Goal: Task Accomplishment & Management: Manage account settings

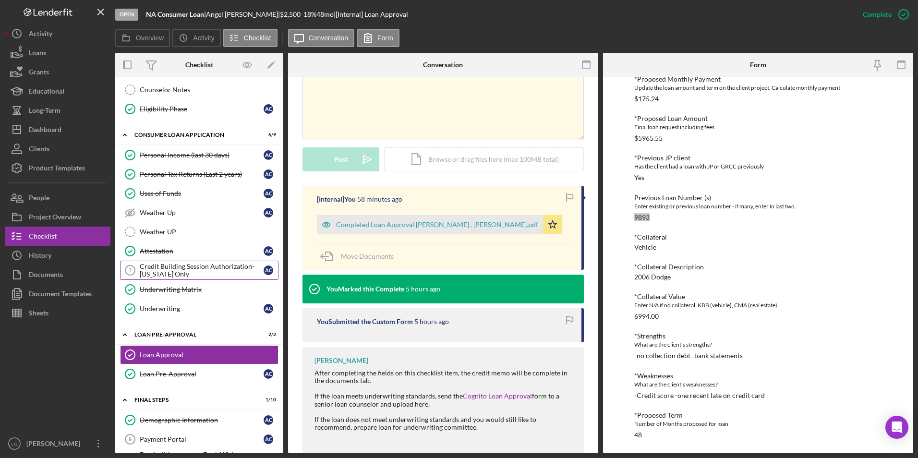
scroll to position [241, 0]
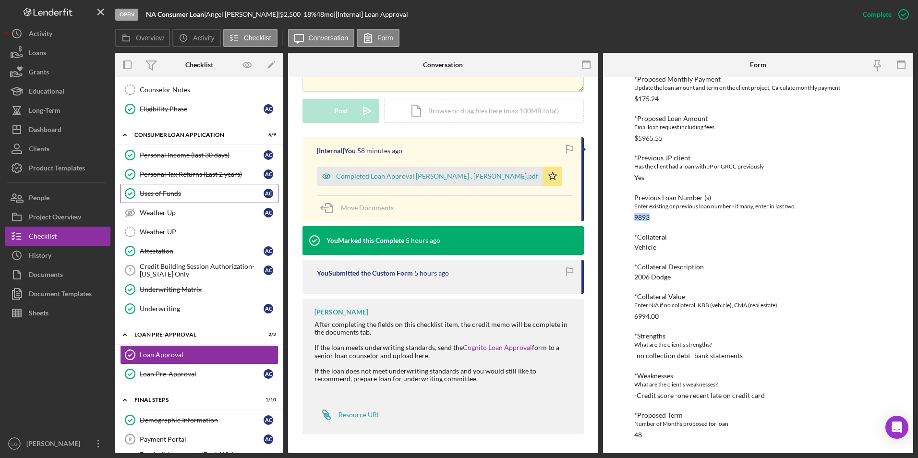
drag, startPoint x: 169, startPoint y: 194, endPoint x: 220, endPoint y: 190, distance: 51.5
click at [169, 194] on div "Uses of Funds" at bounding box center [202, 194] width 124 height 8
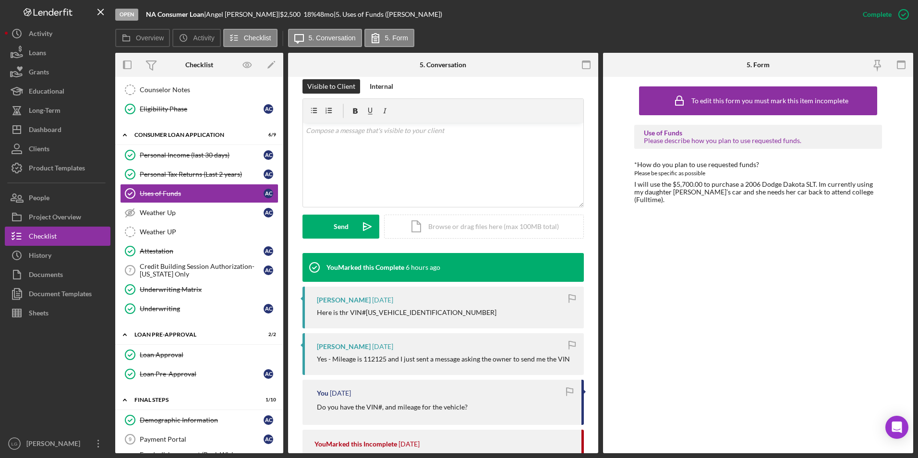
scroll to position [192, 0]
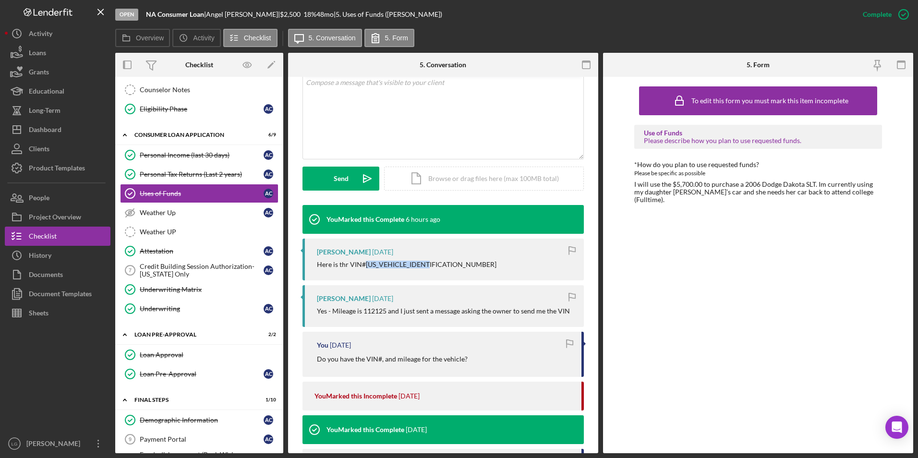
drag, startPoint x: 444, startPoint y: 264, endPoint x: 365, endPoint y: 265, distance: 79.2
click at [365, 265] on div "Here is thr VIN#[US_VEHICLE_IDENTIFICATION_NUMBER]" at bounding box center [445, 265] width 257 height 8
drag, startPoint x: 365, startPoint y: 265, endPoint x: 378, endPoint y: 262, distance: 13.4
copy div "[US_VEHICLE_IDENTIFICATION_NUMBER]"
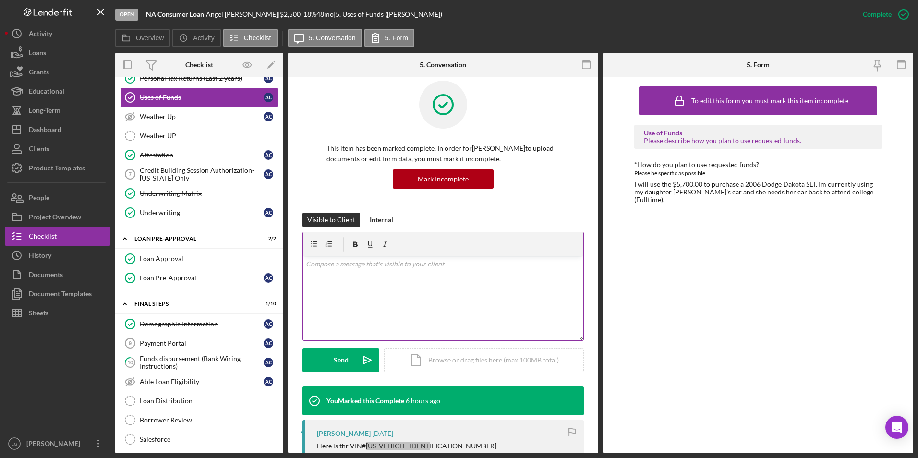
scroll to position [0, 0]
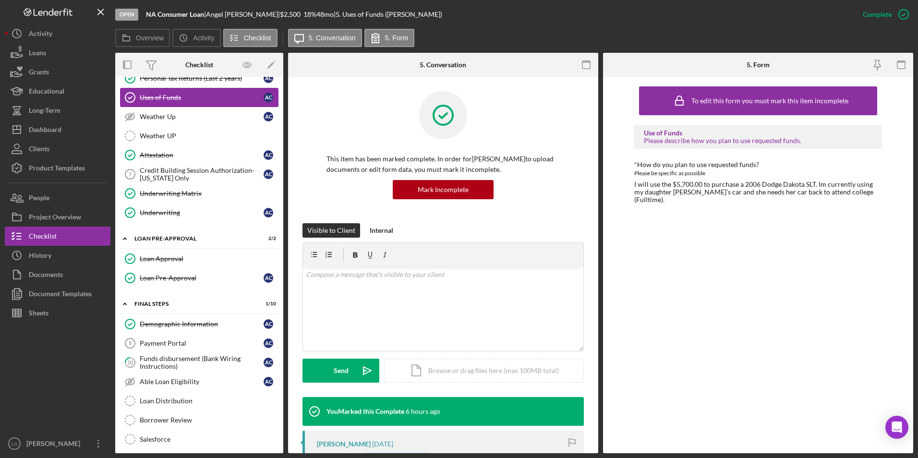
click at [165, 102] on link "Uses of Funds Uses of Funds A C" at bounding box center [199, 97] width 158 height 19
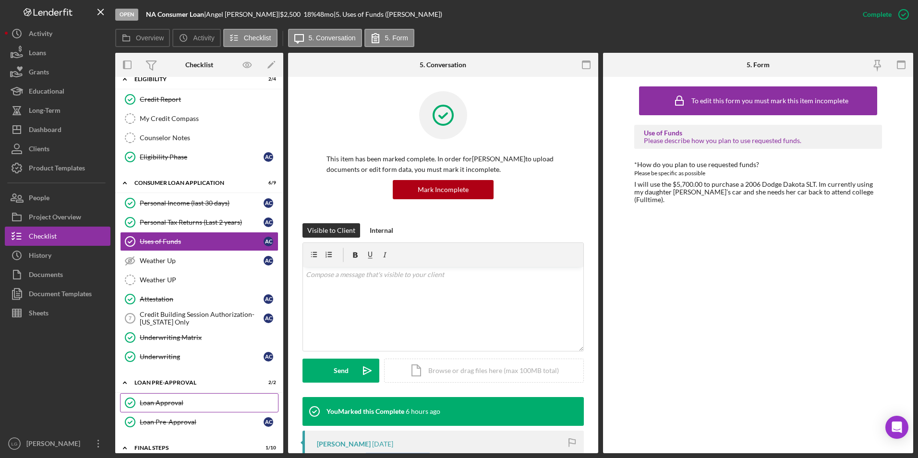
click at [160, 405] on div "Loan Approval" at bounding box center [209, 403] width 138 height 8
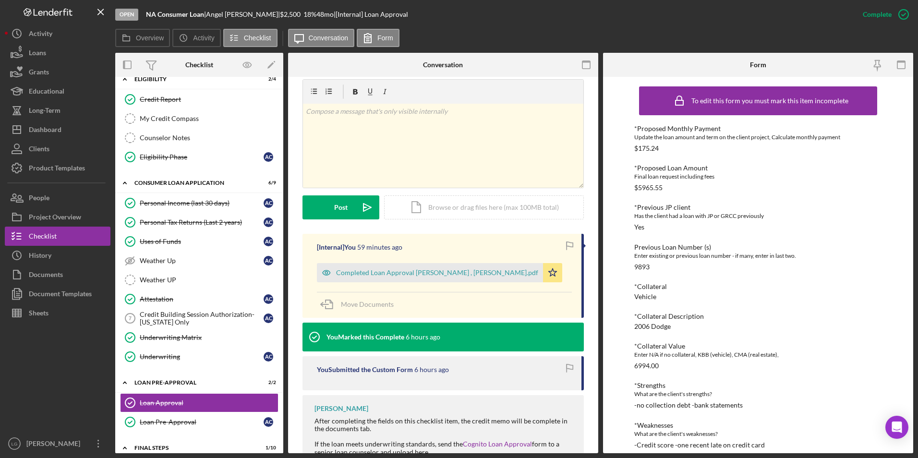
scroll to position [48, 0]
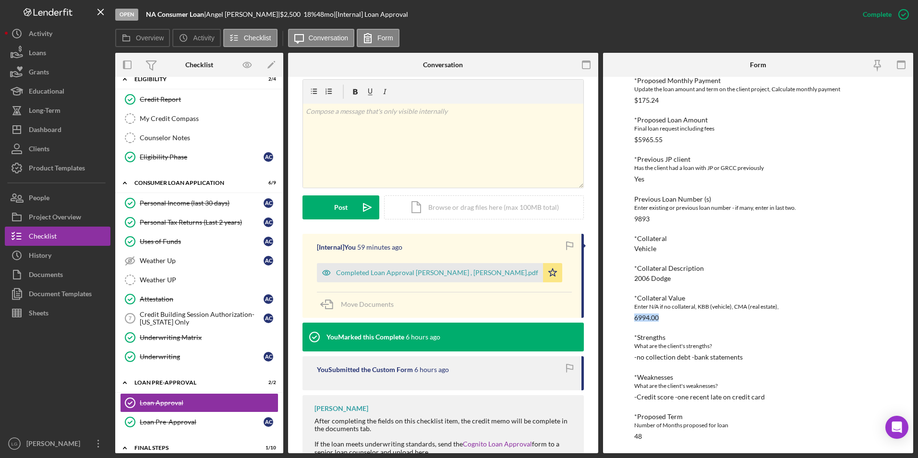
drag, startPoint x: 664, startPoint y: 314, endPoint x: 625, endPoint y: 321, distance: 40.0
click at [625, 321] on div "To edit this form you must mark this item incomplete *Proposed Monthly Payment …" at bounding box center [758, 265] width 310 height 376
drag, startPoint x: 625, startPoint y: 321, endPoint x: 643, endPoint y: 317, distance: 18.6
click at [70, 128] on button "Icon/Dashboard Dashboard" at bounding box center [58, 129] width 106 height 19
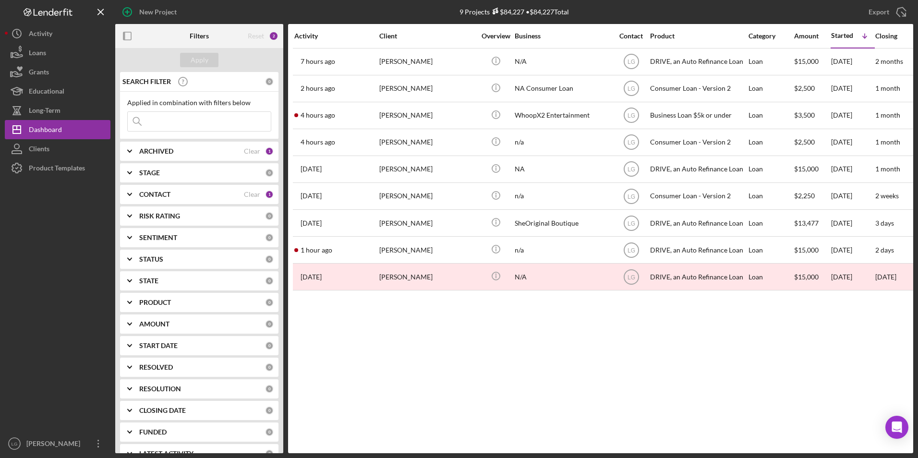
click at [210, 150] on div "ARCHIVED" at bounding box center [191, 151] width 105 height 8
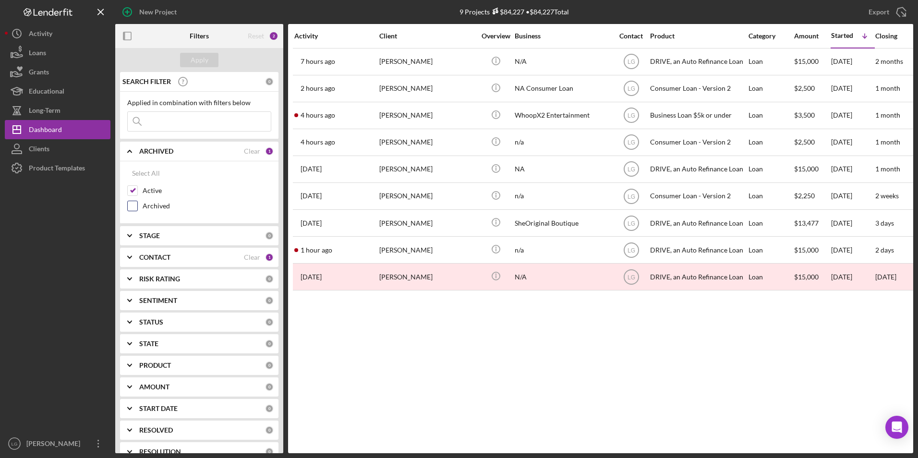
click at [133, 206] on input "Archived" at bounding box center [133, 206] width 10 height 10
checkbox input "true"
click at [198, 55] on div "Apply" at bounding box center [200, 60] width 18 height 14
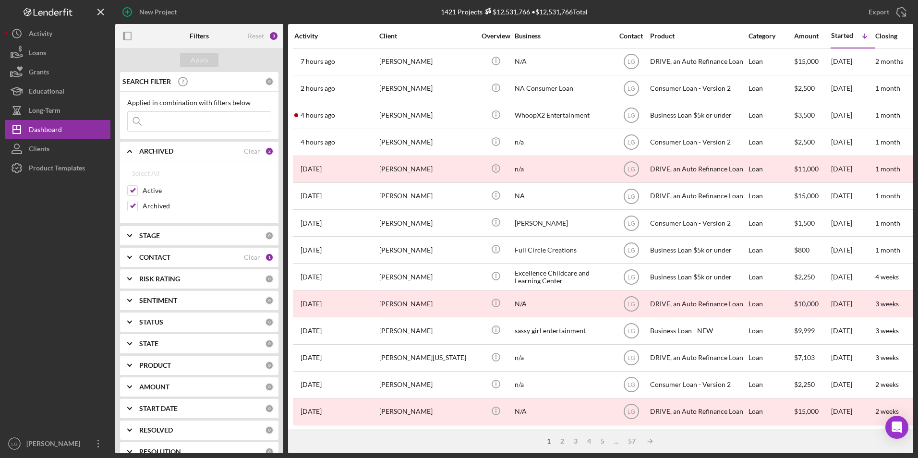
click at [186, 128] on input at bounding box center [199, 121] width 143 height 19
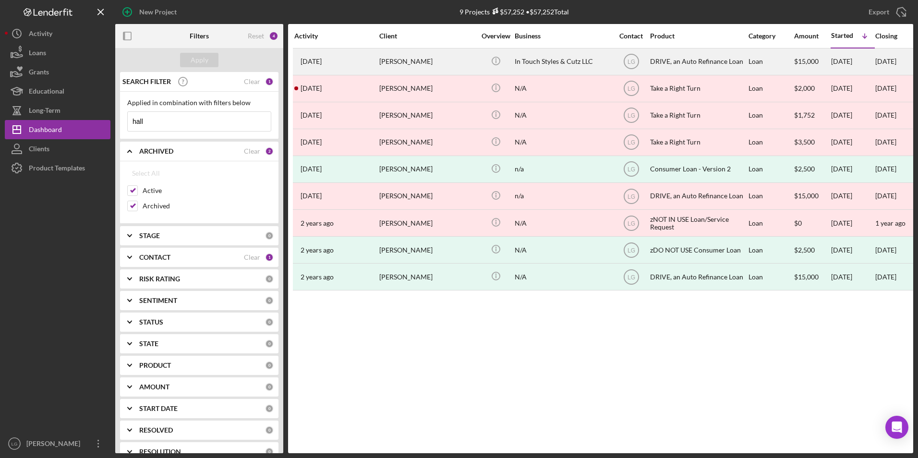
type input "hall"
click at [425, 61] on div "[PERSON_NAME]" at bounding box center [427, 61] width 96 height 25
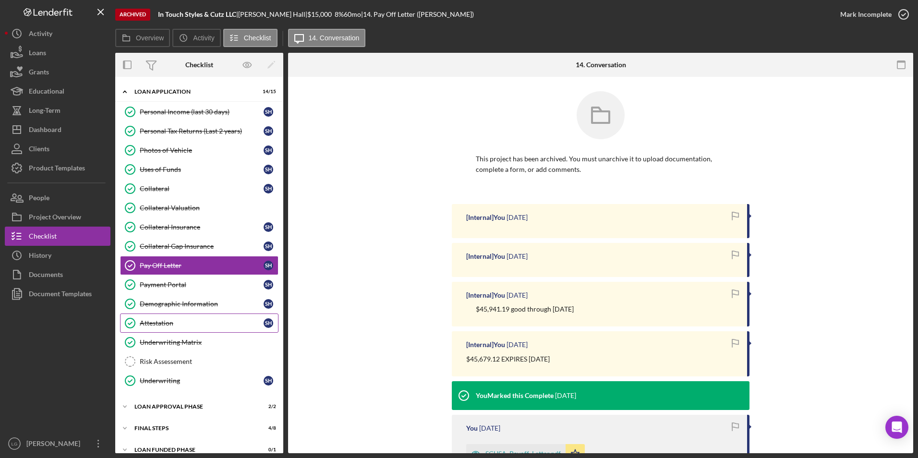
scroll to position [54, 0]
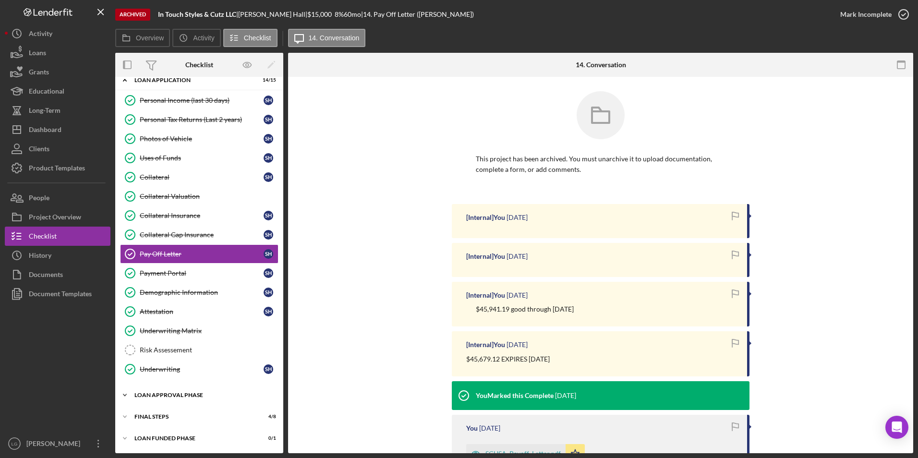
click at [151, 392] on div "Icon/Expander Loan Approval Phase 2 / 2" at bounding box center [199, 395] width 168 height 19
click at [143, 178] on div "Collateral" at bounding box center [202, 177] width 124 height 8
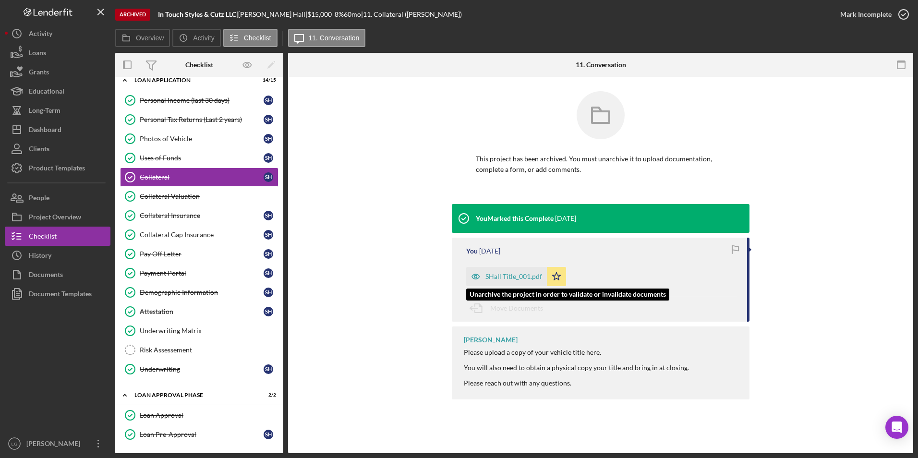
click at [515, 275] on div "SHall Title_001.pdf" at bounding box center [513, 277] width 57 height 8
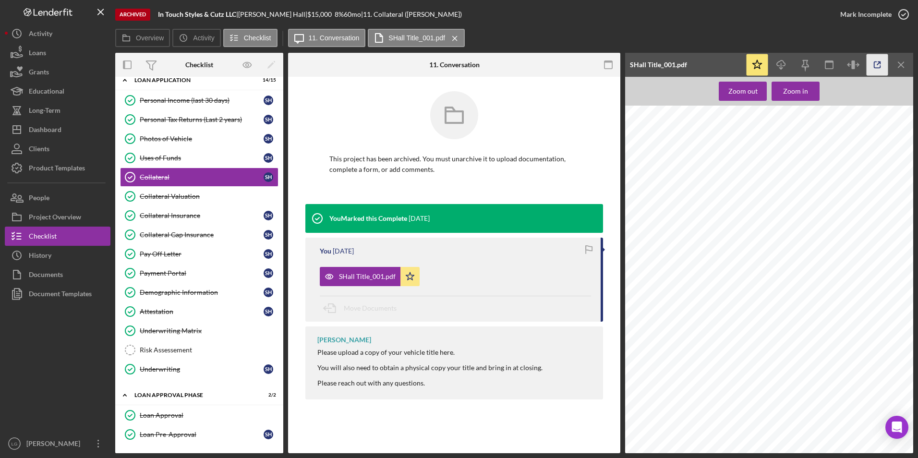
click at [878, 62] on icon "button" at bounding box center [878, 65] width 22 height 22
click at [73, 198] on button "People" at bounding box center [58, 197] width 106 height 19
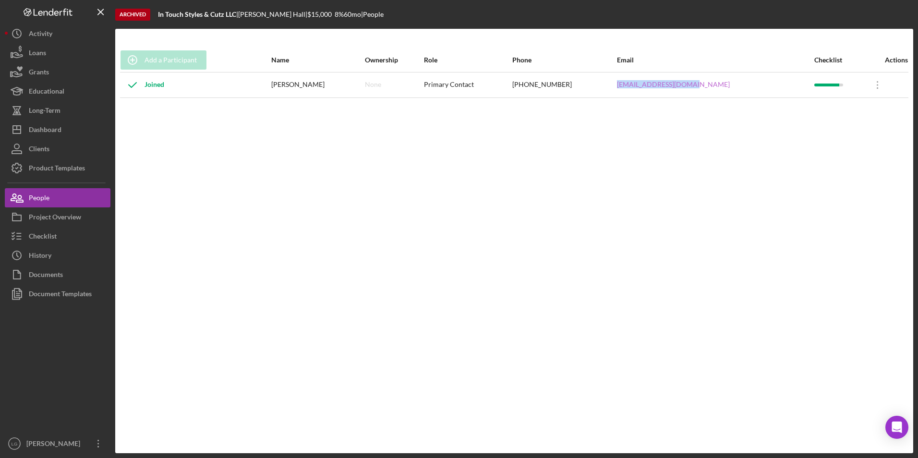
drag, startPoint x: 737, startPoint y: 84, endPoint x: 664, endPoint y: 86, distance: 73.5
click at [634, 89] on tr "Joined [PERSON_NAME] None Primary Contact [PHONE_NUMBER] [EMAIL_ADDRESS][DOMAIN…" at bounding box center [514, 84] width 788 height 25
copy tr "[EMAIL_ADDRESS][DOMAIN_NAME]"
click at [49, 131] on div "Dashboard" at bounding box center [45, 131] width 33 height 22
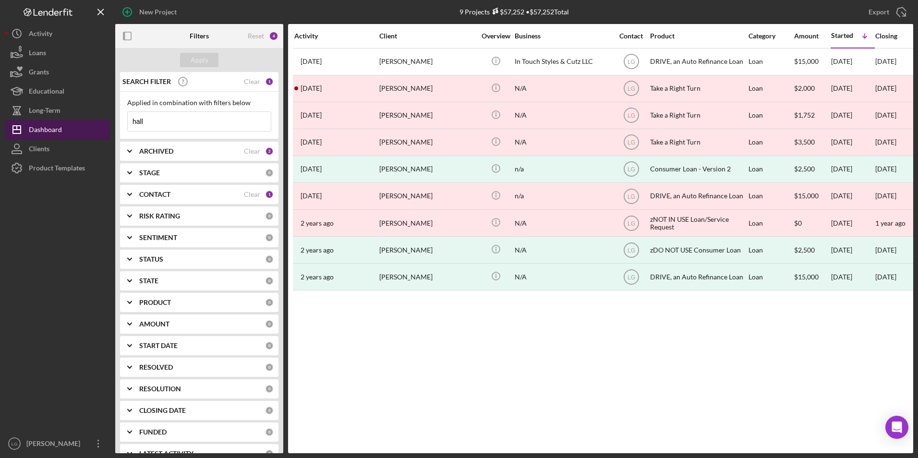
drag, startPoint x: 196, startPoint y: 125, endPoint x: 65, endPoint y: 125, distance: 131.1
click at [65, 125] on div "New Project 9 Projects $57,252 • $57,252 Total hall Export Icon/Export Filters …" at bounding box center [459, 226] width 909 height 453
click at [203, 54] on div "Apply" at bounding box center [200, 60] width 18 height 14
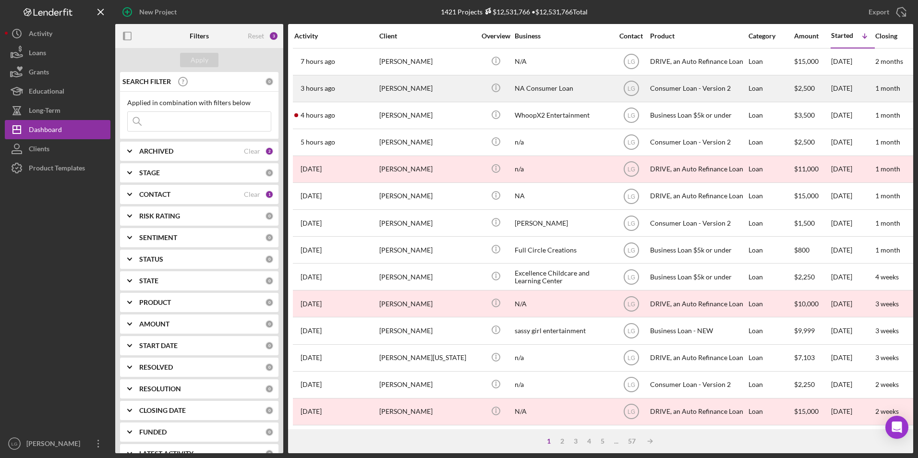
click at [388, 90] on div "[PERSON_NAME]" at bounding box center [427, 88] width 96 height 25
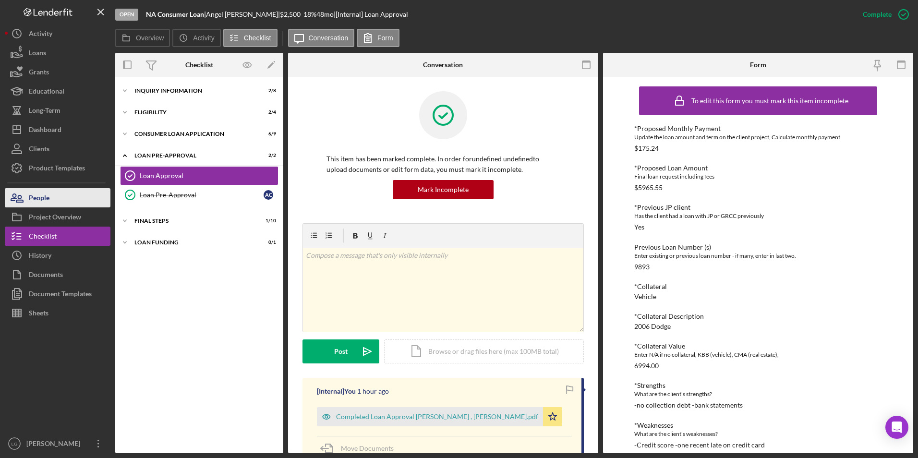
click at [66, 194] on button "People" at bounding box center [58, 197] width 106 height 19
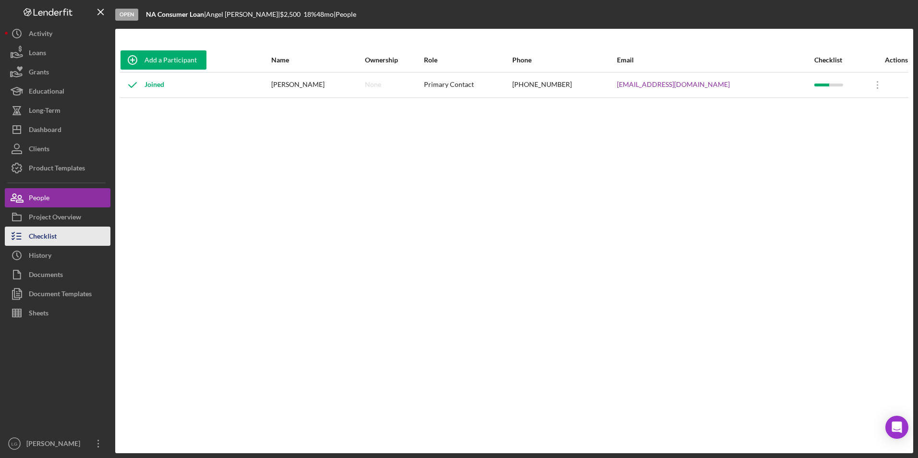
click at [65, 239] on button "Checklist" at bounding box center [58, 236] width 106 height 19
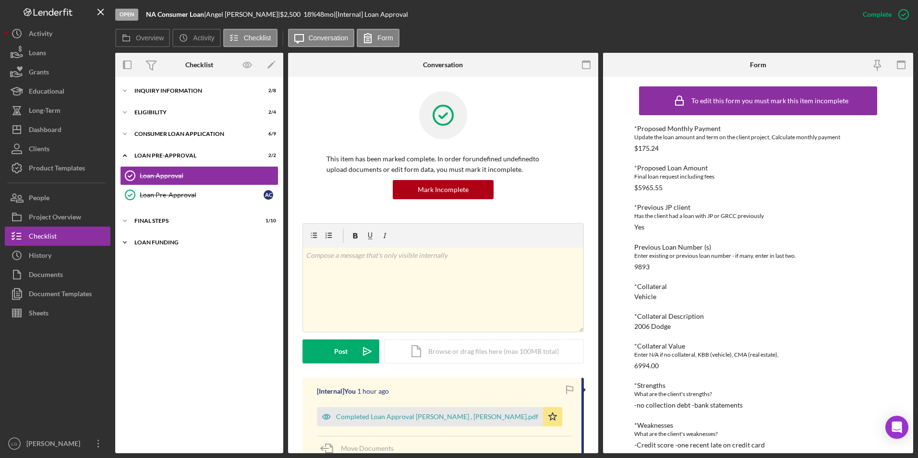
click at [145, 247] on div "Icon/Expander Loan Funding 0 / 1" at bounding box center [199, 242] width 168 height 19
click at [146, 220] on div "FINAL STEPS" at bounding box center [202, 221] width 137 height 6
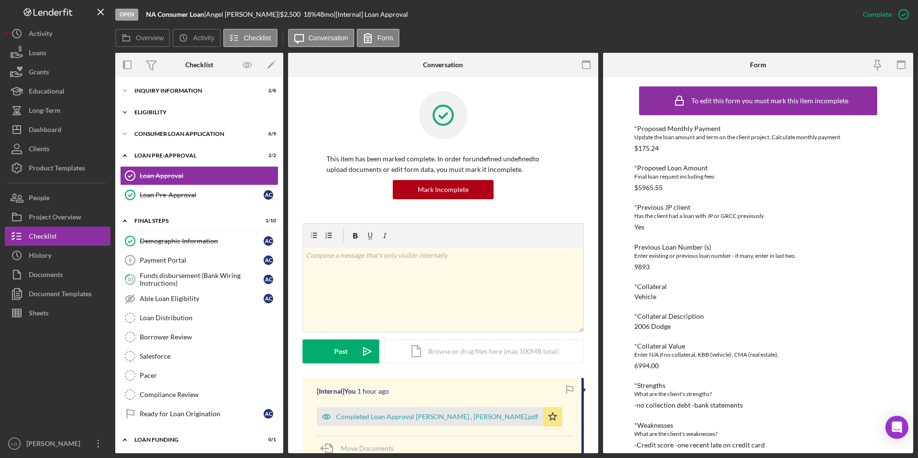
click at [146, 112] on div "Eligibility" at bounding box center [202, 112] width 137 height 6
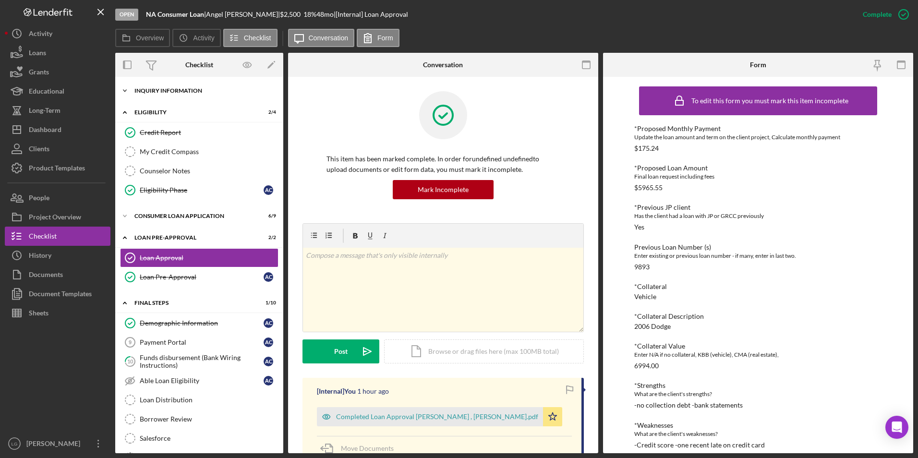
click at [148, 91] on div "Inquiry Information" at bounding box center [202, 91] width 137 height 6
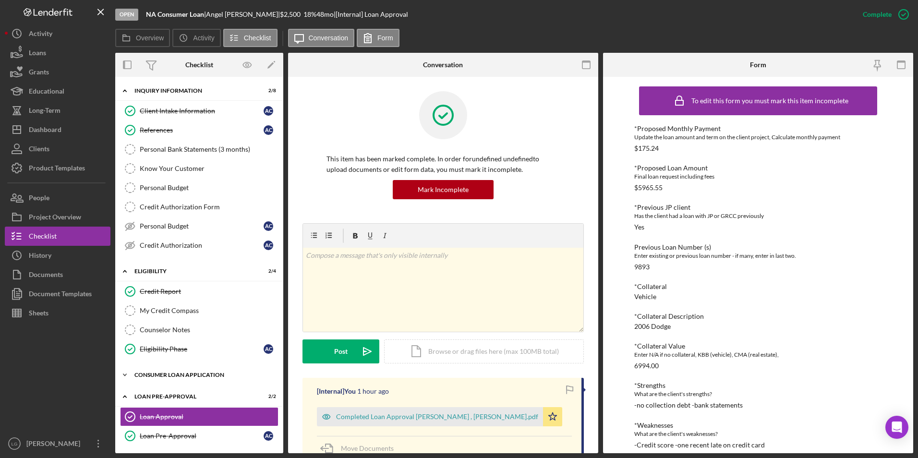
click at [146, 372] on div "Consumer Loan Application" at bounding box center [202, 375] width 137 height 6
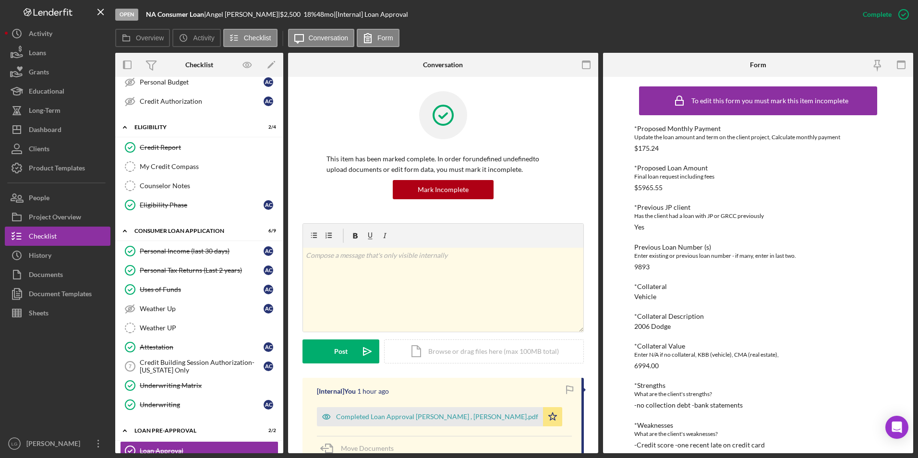
scroll to position [288, 0]
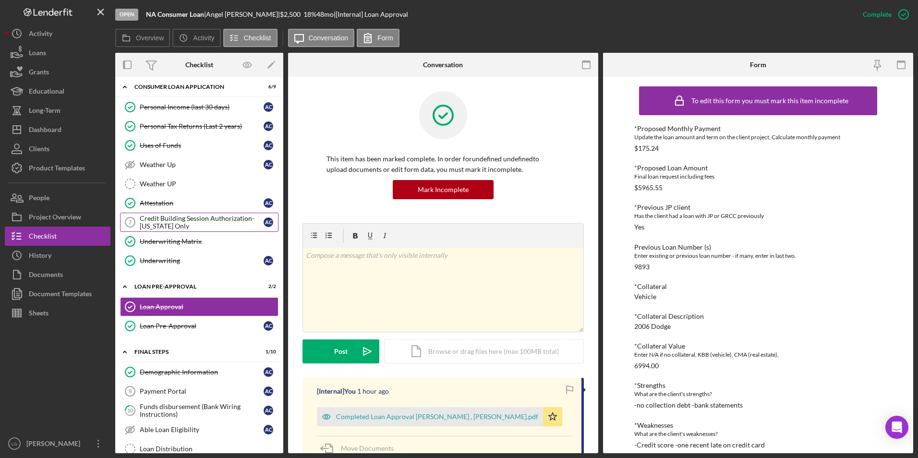
click at [178, 224] on div "Credit Building Session Authorization- [US_STATE] Only" at bounding box center [202, 222] width 124 height 15
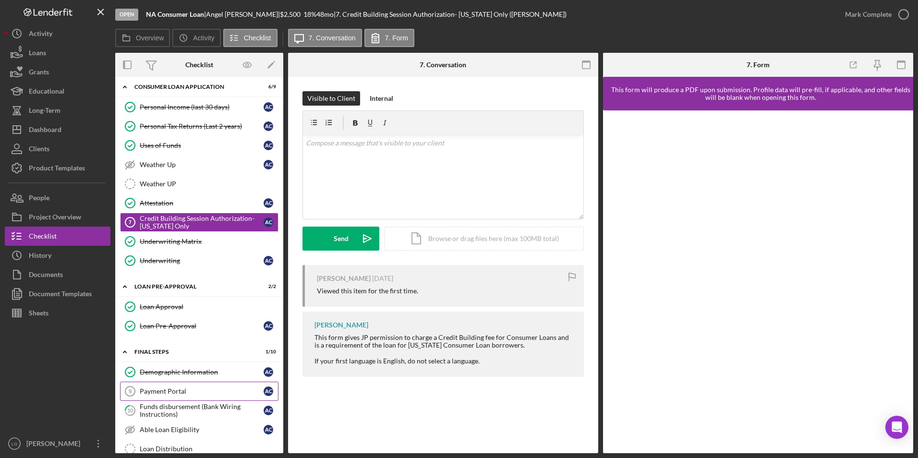
click at [187, 399] on link "Payment Portal 9 Payment Portal A C" at bounding box center [199, 391] width 158 height 19
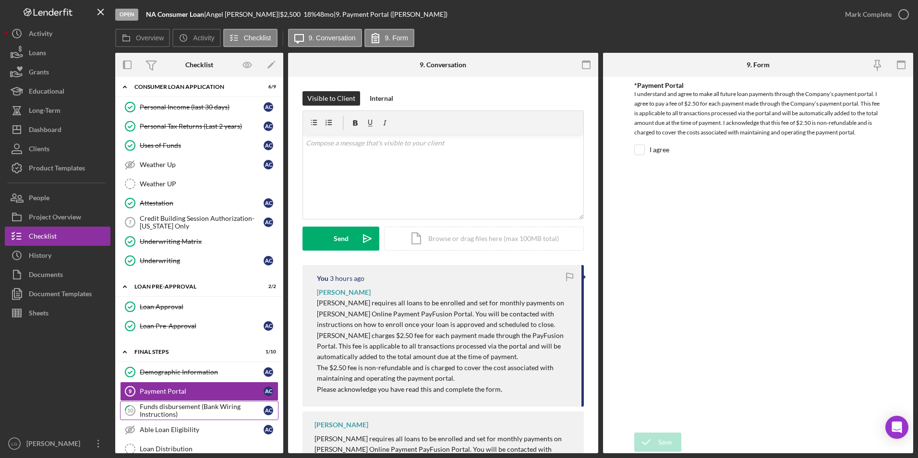
click at [187, 410] on div "Funds disbursement (Bank Wiring Instructions)" at bounding box center [202, 410] width 124 height 15
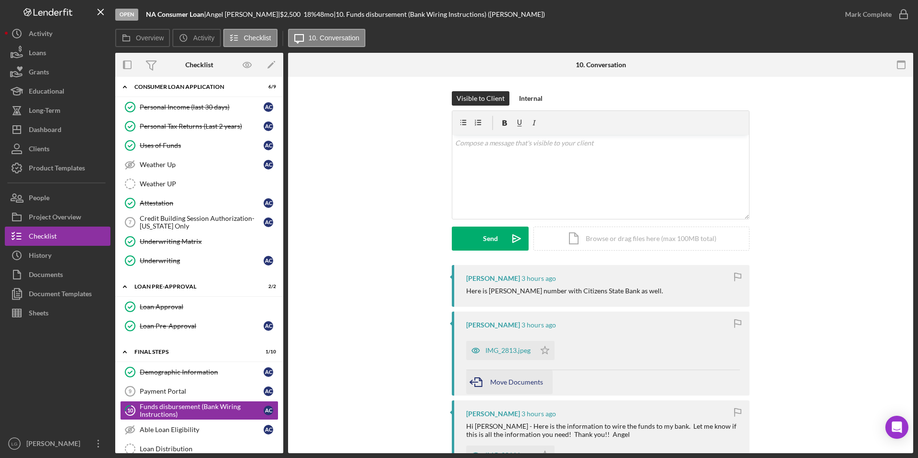
scroll to position [48, 0]
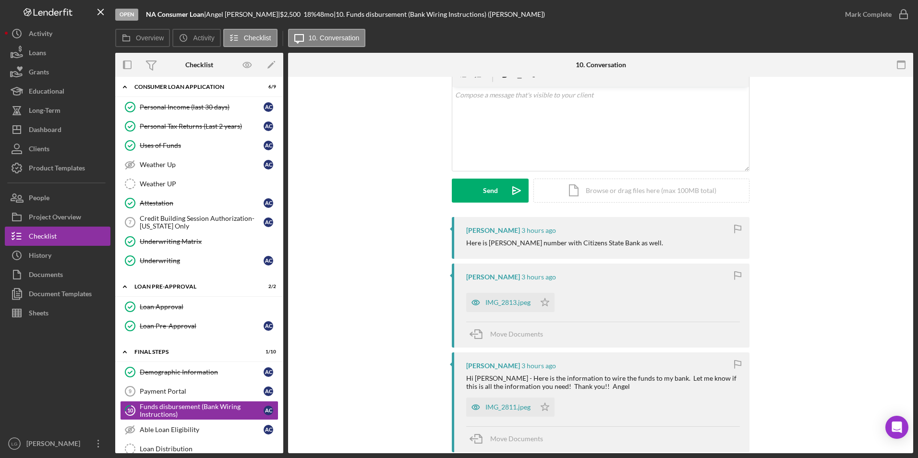
click at [498, 299] on div "IMG_2813.jpeg" at bounding box center [507, 303] width 45 height 8
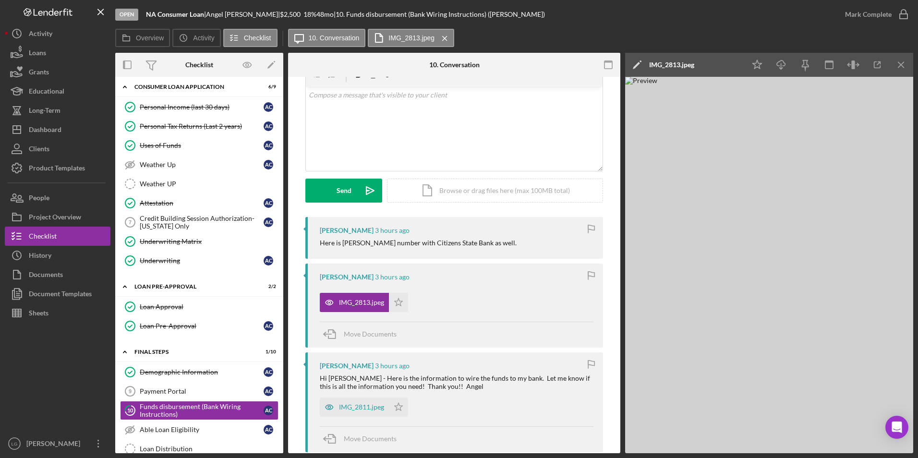
scroll to position [192, 0]
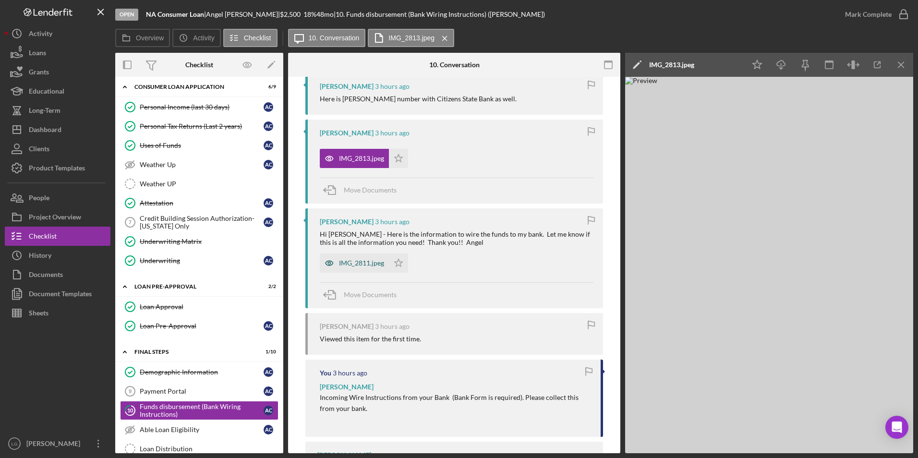
click at [368, 266] on div "IMG_2811.jpeg" at bounding box center [361, 263] width 45 height 8
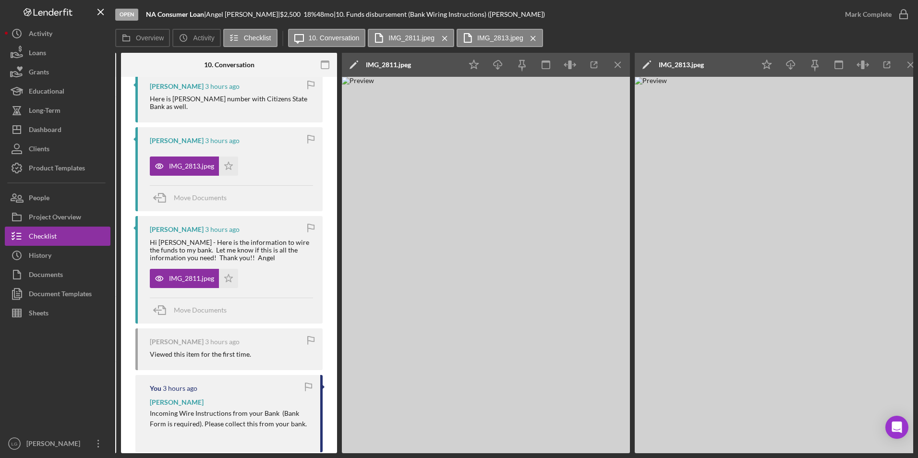
scroll to position [0, 177]
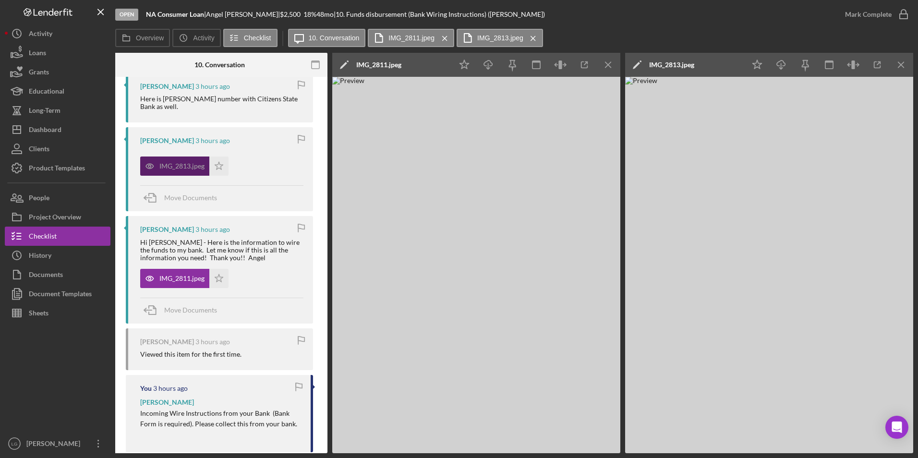
click at [177, 160] on div "IMG_2813.jpeg" at bounding box center [174, 166] width 69 height 19
click at [176, 281] on div "IMG_2811.jpeg" at bounding box center [181, 279] width 45 height 8
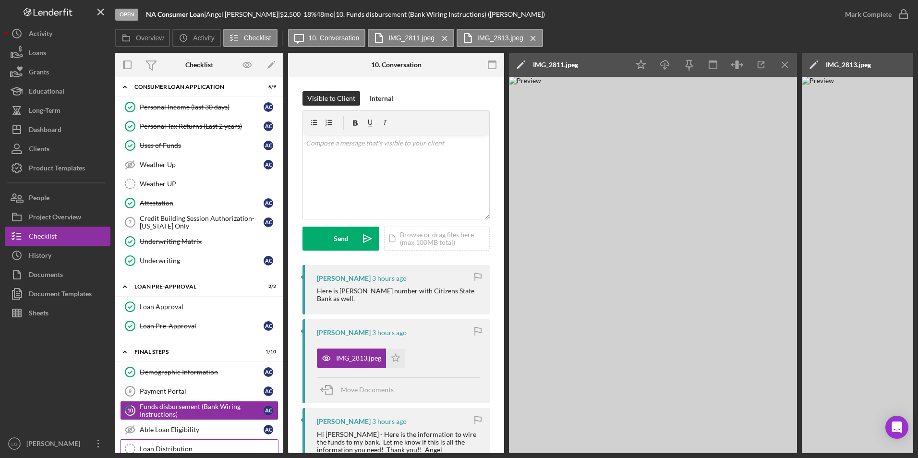
scroll to position [432, 0]
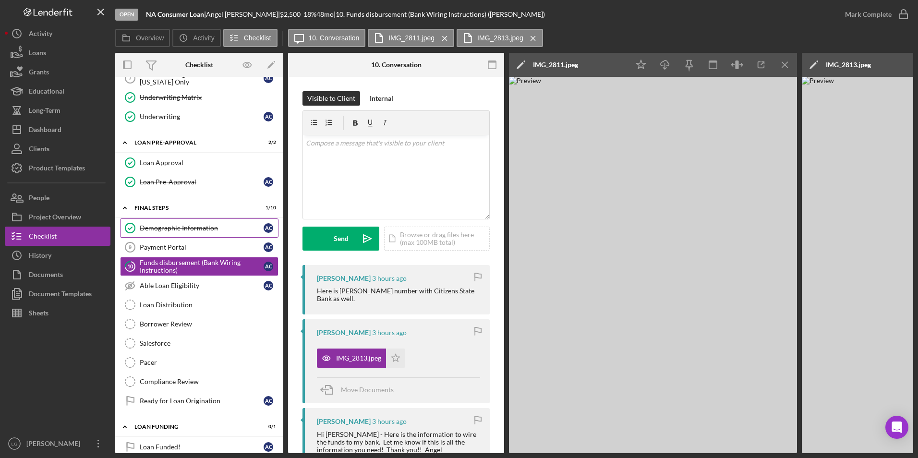
drag, startPoint x: 180, startPoint y: 244, endPoint x: 258, endPoint y: 237, distance: 79.0
click at [180, 244] on div "Payment Portal" at bounding box center [202, 247] width 124 height 8
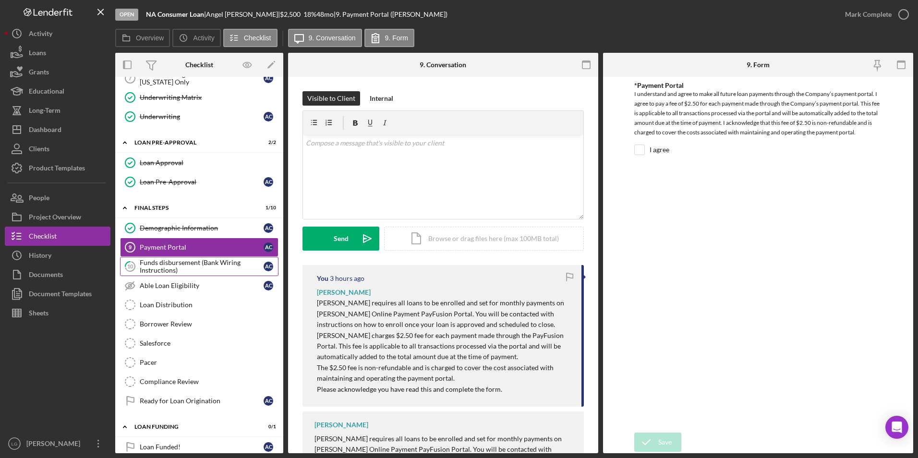
drag, startPoint x: 218, startPoint y: 266, endPoint x: 290, endPoint y: 242, distance: 75.8
click at [218, 266] on div "Funds disbursement (Bank Wiring Instructions)" at bounding box center [202, 266] width 124 height 15
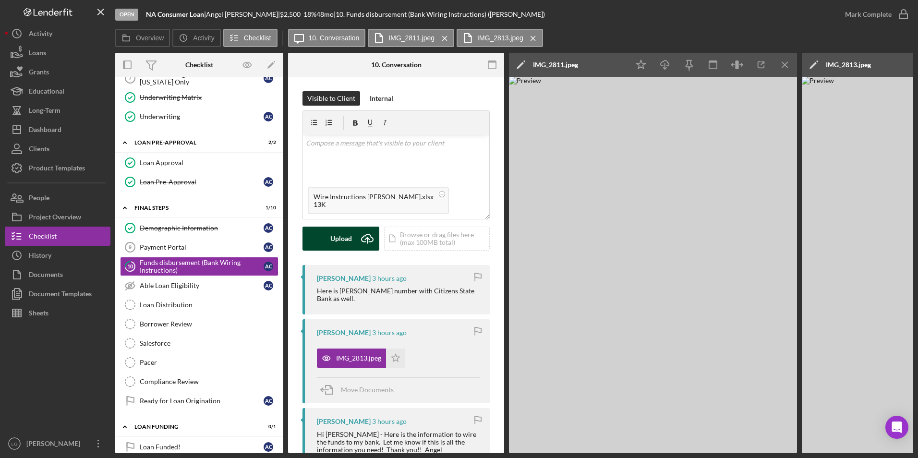
click at [333, 243] on div "Upload" at bounding box center [341, 239] width 22 height 24
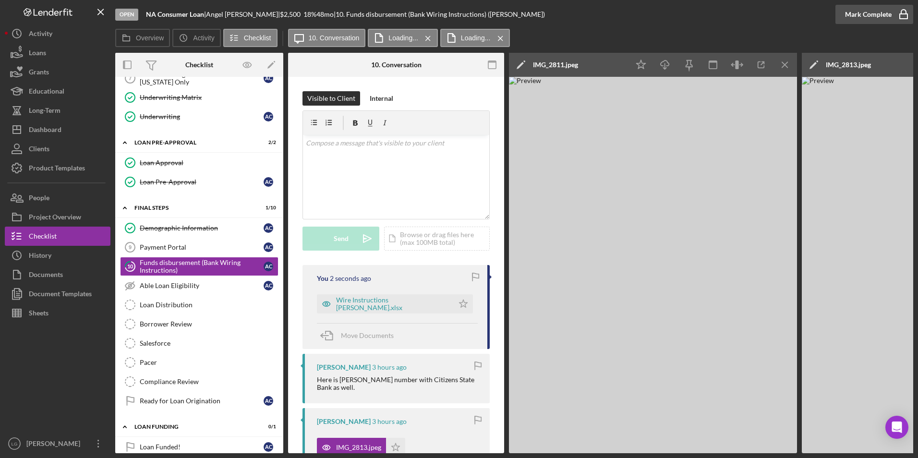
click at [858, 16] on div "Mark Complete" at bounding box center [868, 14] width 47 height 19
click at [463, 303] on polygon "button" at bounding box center [464, 304] width 8 height 8
click at [176, 244] on div "Payment Portal" at bounding box center [202, 247] width 124 height 8
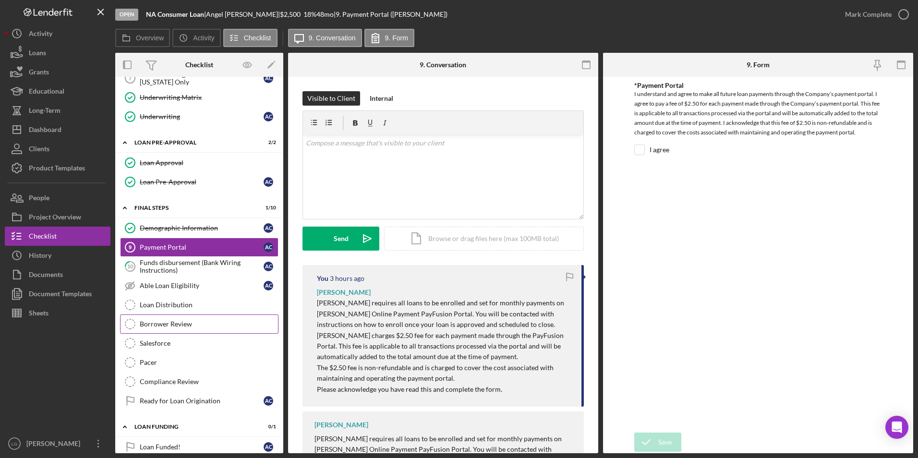
scroll to position [445, 0]
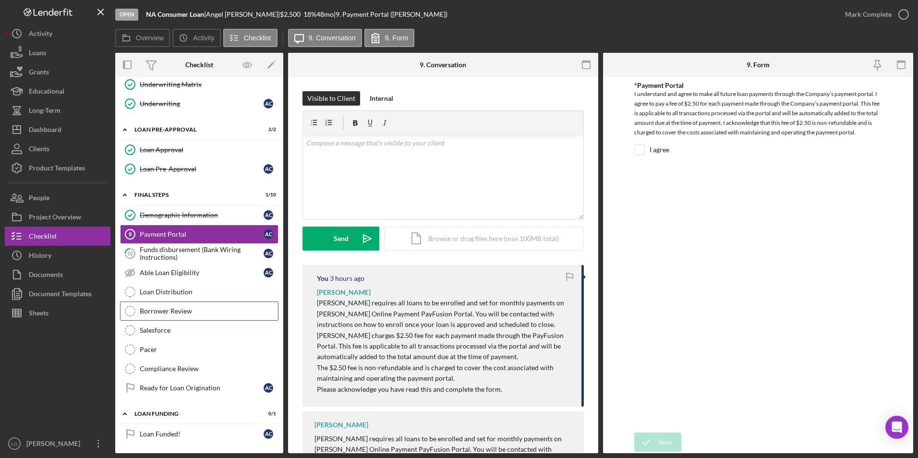
click at [176, 307] on div "Borrower Review" at bounding box center [209, 311] width 138 height 8
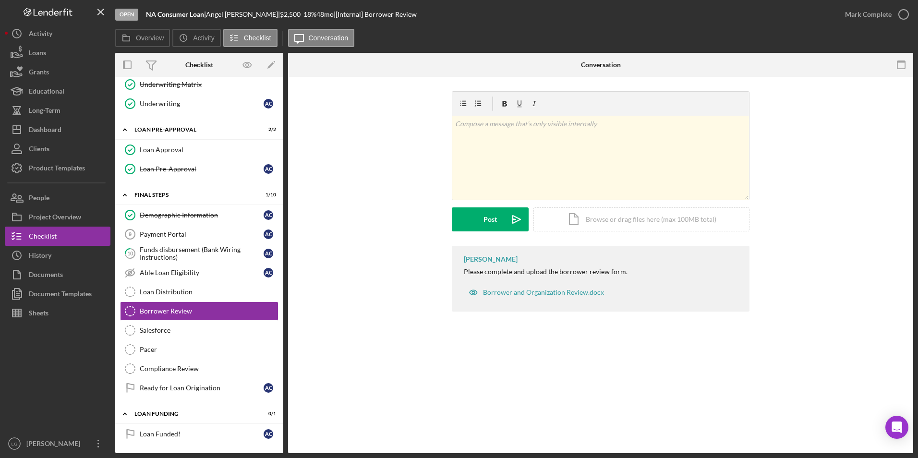
scroll to position [445, 0]
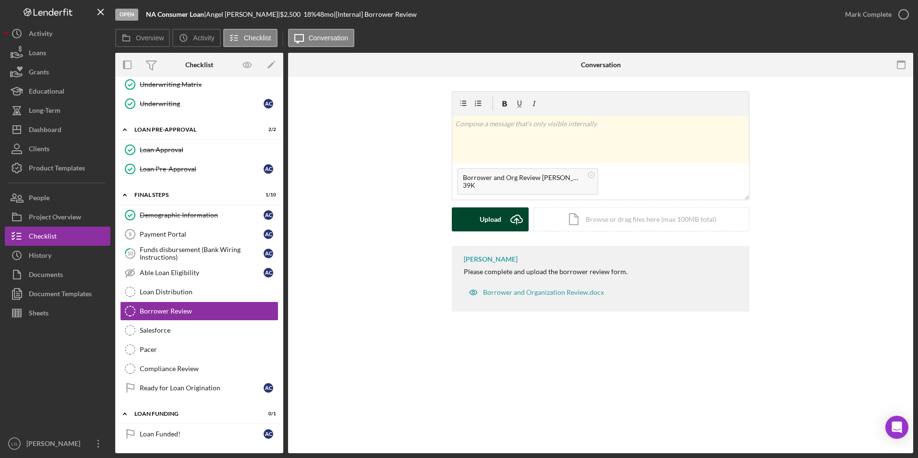
click at [469, 218] on button "Upload Icon/Upload" at bounding box center [490, 219] width 77 height 24
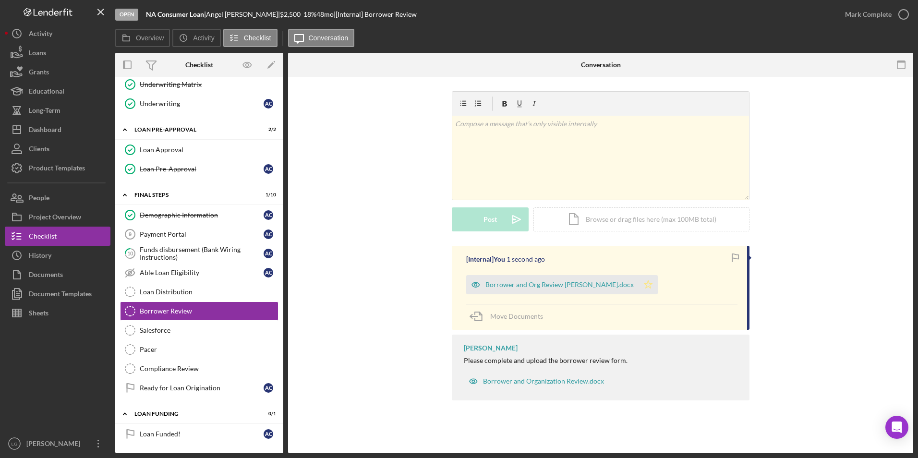
click at [644, 285] on polygon "button" at bounding box center [648, 284] width 8 height 8
click at [875, 12] on div "Mark Complete" at bounding box center [868, 14] width 47 height 19
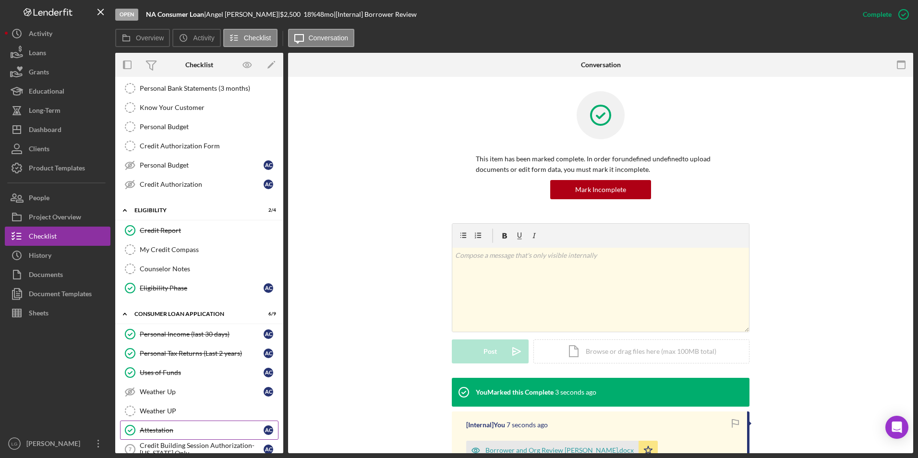
scroll to position [0, 0]
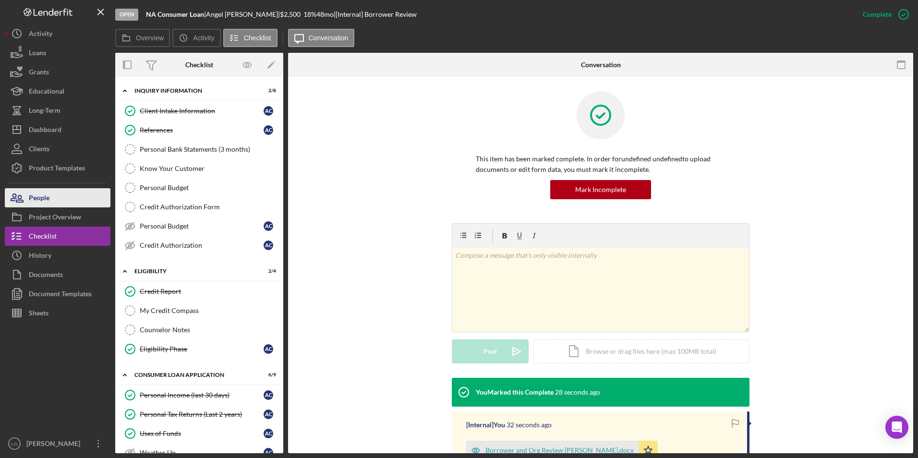
drag, startPoint x: 54, startPoint y: 196, endPoint x: 64, endPoint y: 189, distance: 12.4
click at [54, 196] on button "People" at bounding box center [58, 197] width 106 height 19
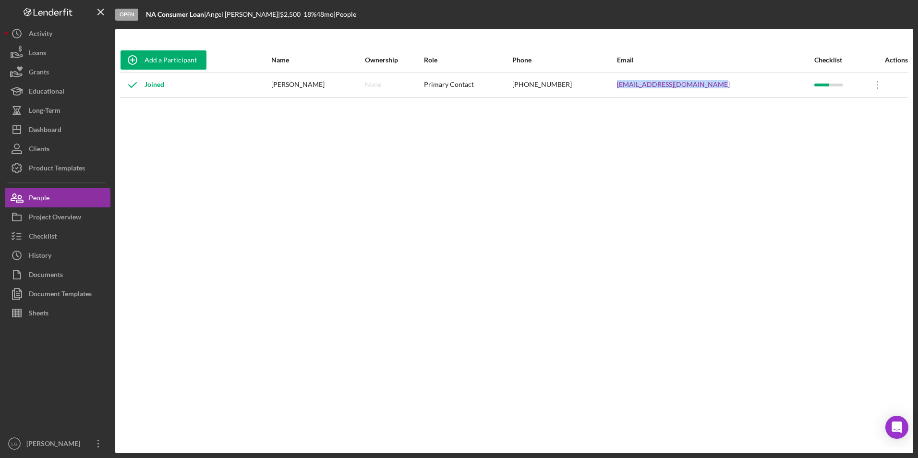
drag, startPoint x: 720, startPoint y: 85, endPoint x: 608, endPoint y: 85, distance: 111.9
click at [608, 85] on tr "Joined [PERSON_NAME] None Primary Contact [PHONE_NUMBER] [EMAIL_ADDRESS][DOMAIN…" at bounding box center [514, 84] width 788 height 25
drag, startPoint x: 608, startPoint y: 85, endPoint x: 641, endPoint y: 86, distance: 32.7
copy tr "[EMAIL_ADDRESS][DOMAIN_NAME]"
drag, startPoint x: 42, startPoint y: 130, endPoint x: 84, endPoint y: 125, distance: 42.1
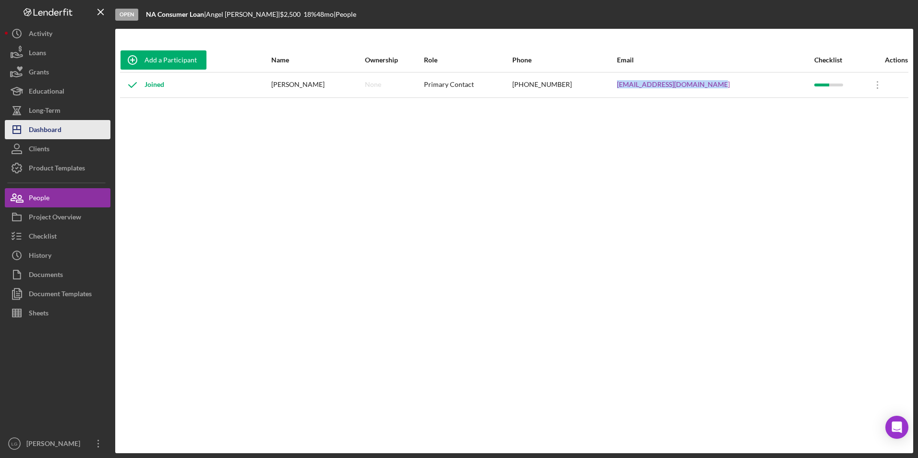
click at [43, 131] on div "Dashboard" at bounding box center [45, 131] width 33 height 22
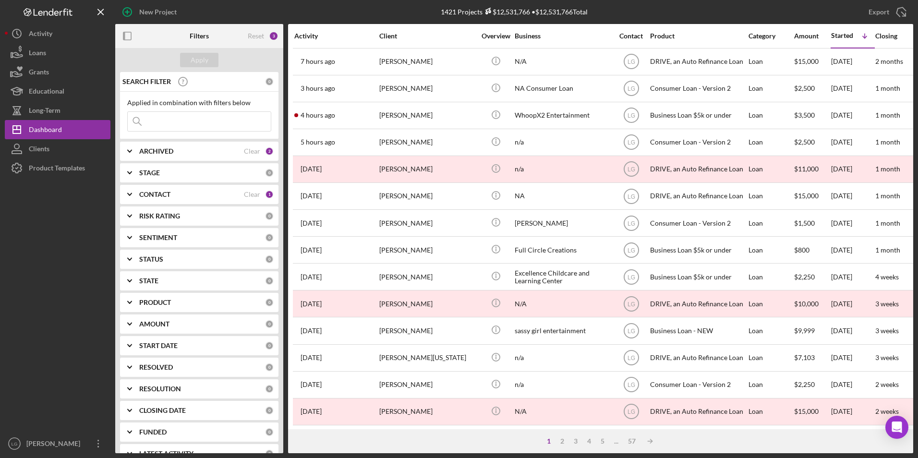
click at [182, 157] on div "ARCHIVED Clear 2" at bounding box center [206, 151] width 134 height 19
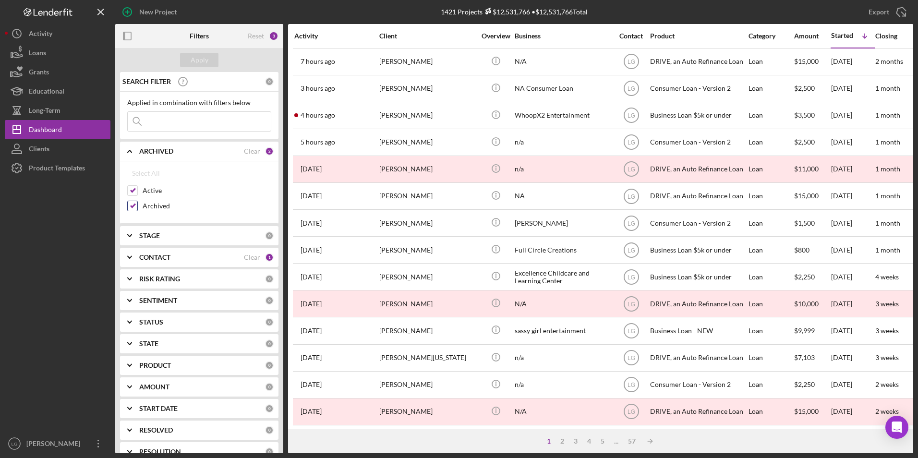
click at [130, 206] on input "Archived" at bounding box center [133, 206] width 10 height 10
checkbox input "false"
click at [207, 59] on div "Apply" at bounding box center [200, 60] width 18 height 14
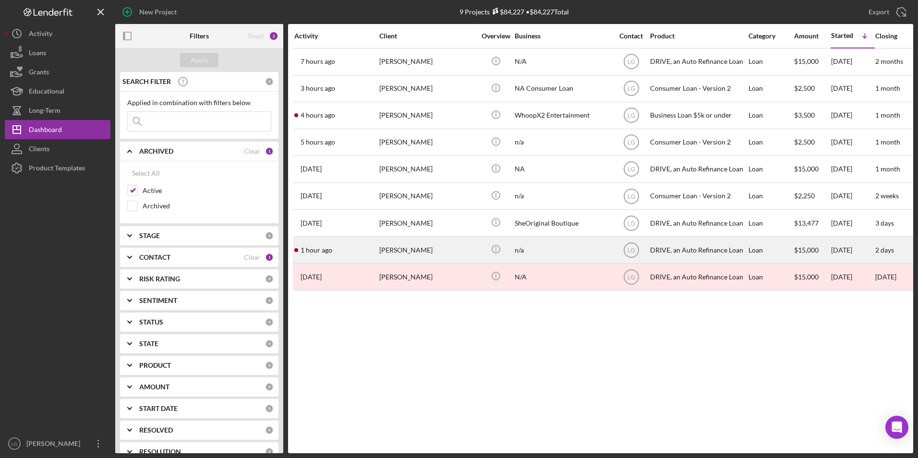
click at [379, 254] on td "[PERSON_NAME]" at bounding box center [428, 250] width 98 height 27
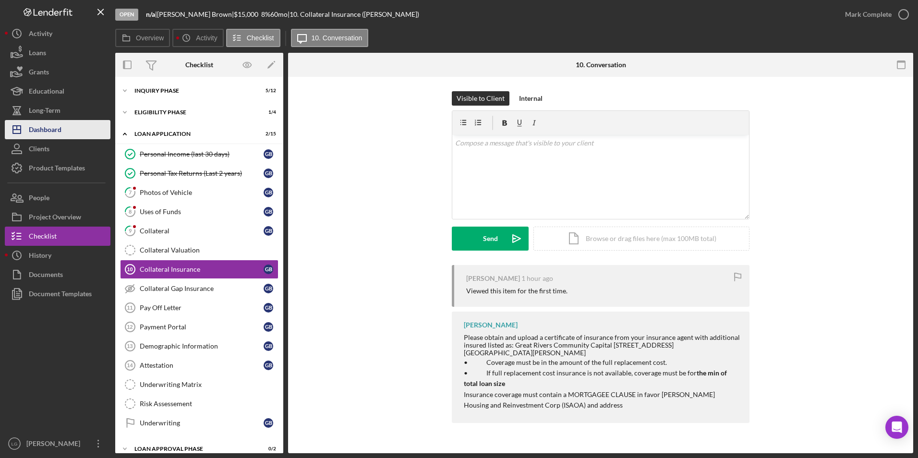
drag, startPoint x: 50, startPoint y: 135, endPoint x: 68, endPoint y: 129, distance: 18.4
click at [51, 135] on div "Dashboard" at bounding box center [45, 131] width 33 height 22
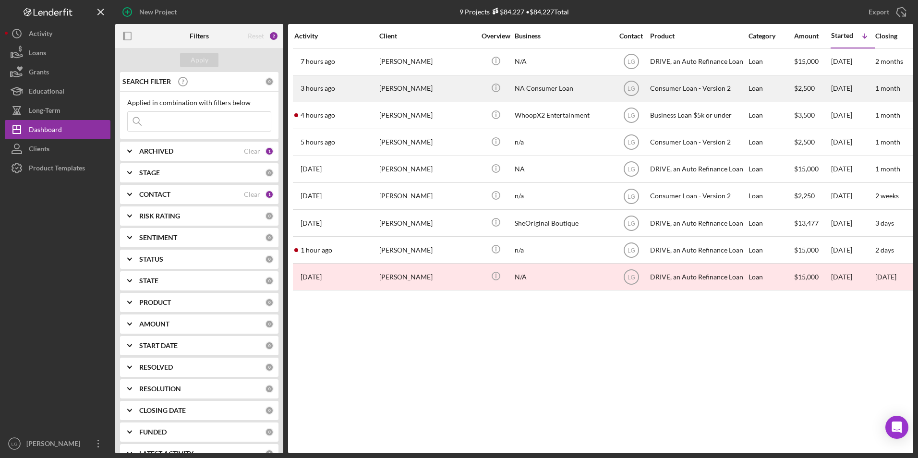
click at [449, 88] on div "[PERSON_NAME]" at bounding box center [427, 88] width 96 height 25
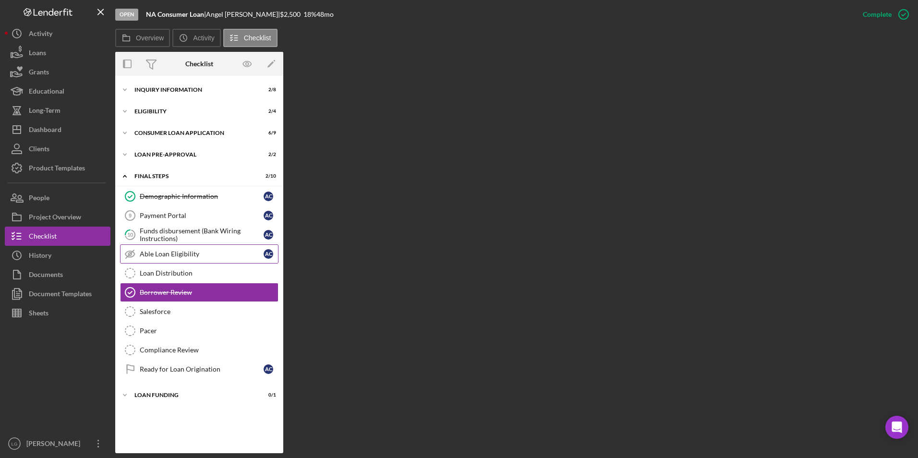
click at [166, 267] on link "Loan Distribution Loan Distribution" at bounding box center [199, 273] width 158 height 19
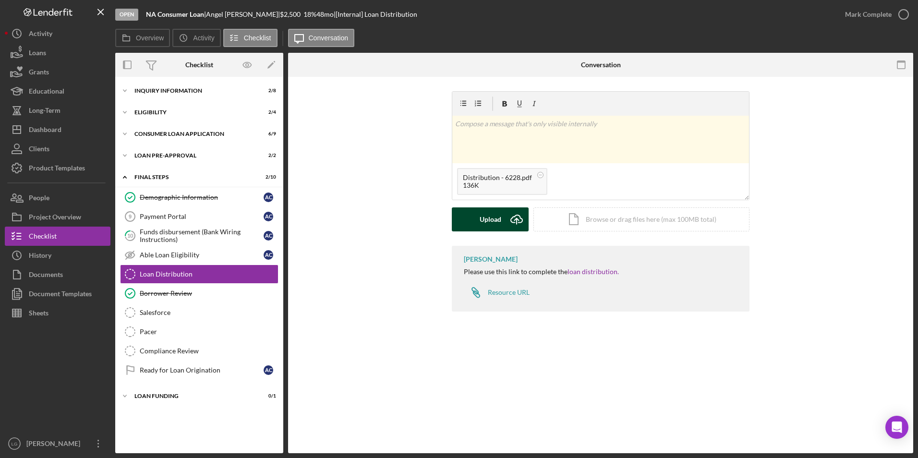
click at [485, 218] on div "Upload" at bounding box center [491, 219] width 22 height 24
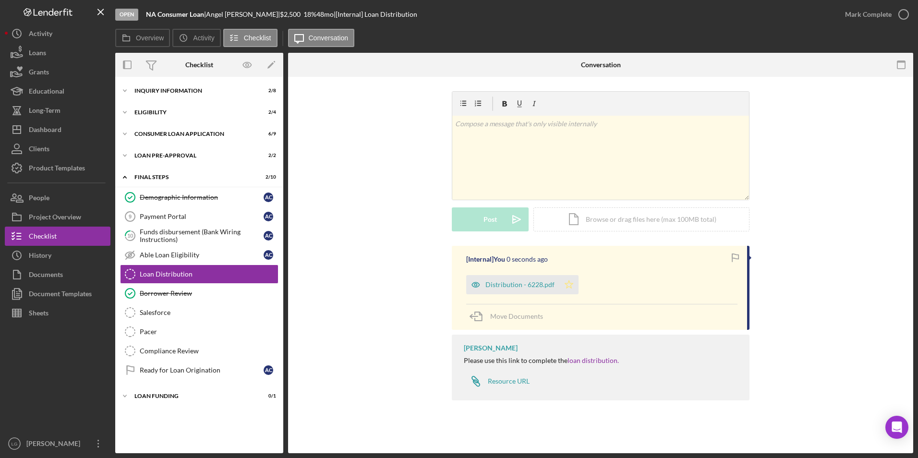
click at [570, 288] on icon "Icon/Star" at bounding box center [568, 284] width 19 height 19
click at [877, 15] on div "Mark Complete" at bounding box center [868, 14] width 47 height 19
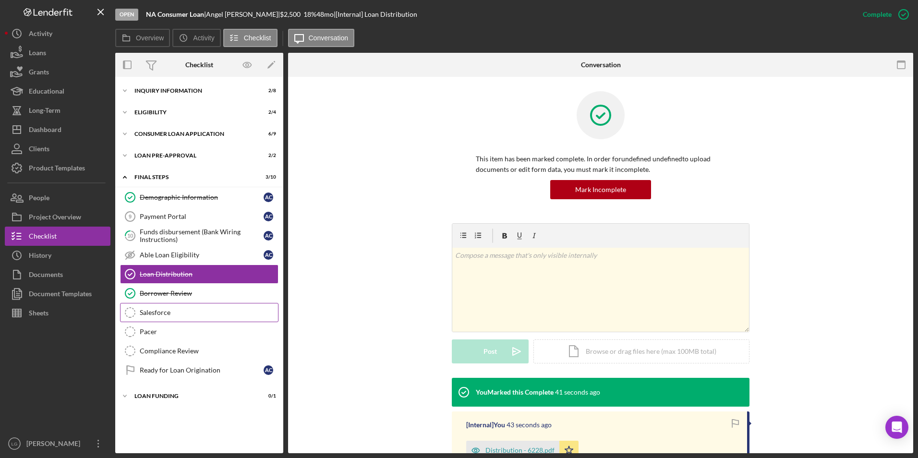
click at [161, 315] on div "Salesforce" at bounding box center [209, 313] width 138 height 8
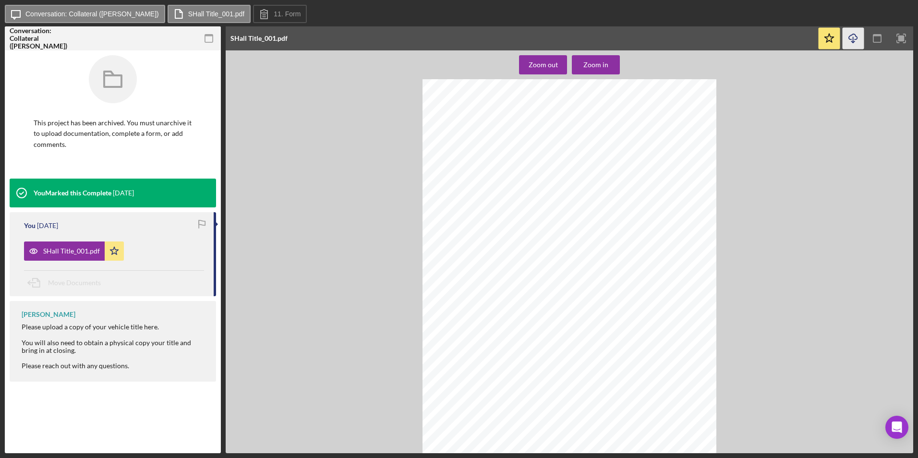
click at [855, 39] on icon "Icon/Download" at bounding box center [854, 39] width 22 height 22
